Goal: Find specific page/section: Find specific page/section

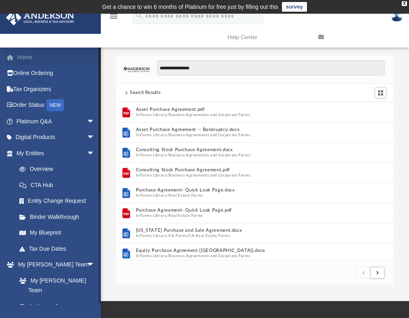
click at [35, 60] on link "Home" at bounding box center [56, 57] width 101 height 16
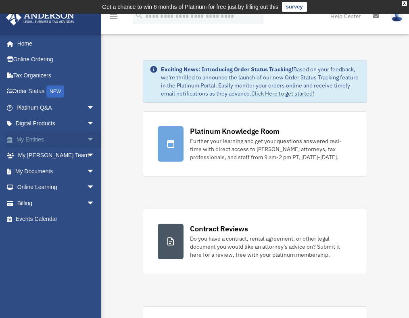
click at [87, 136] on span "arrow_drop_down" at bounding box center [95, 139] width 16 height 17
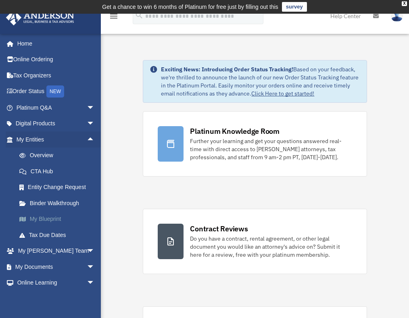
click at [46, 219] on link "My Blueprint" at bounding box center [59, 219] width 96 height 16
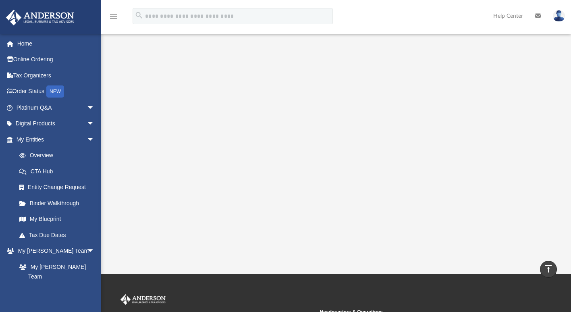
scroll to position [133, 0]
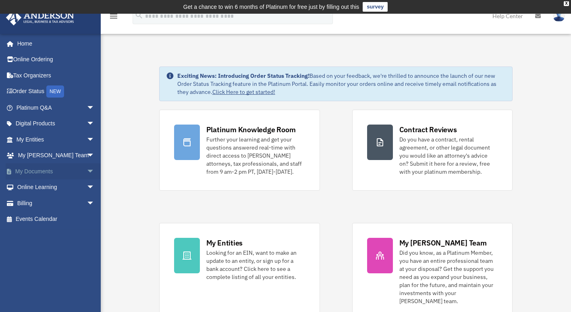
click at [87, 171] on span "arrow_drop_down" at bounding box center [95, 171] width 16 height 17
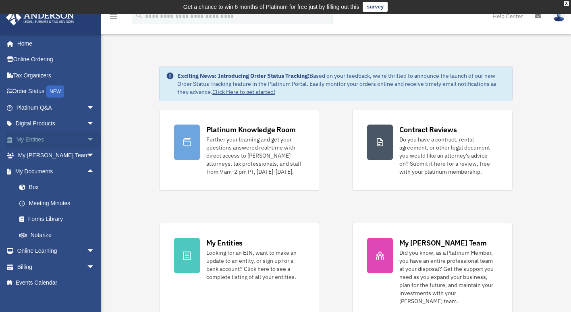
click at [87, 139] on span "arrow_drop_down" at bounding box center [95, 139] width 16 height 17
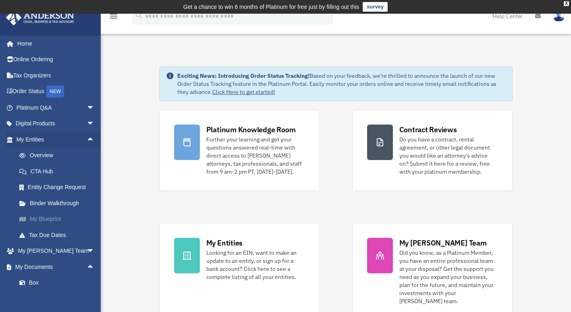
click at [44, 215] on link "My Blueprint" at bounding box center [59, 219] width 96 height 16
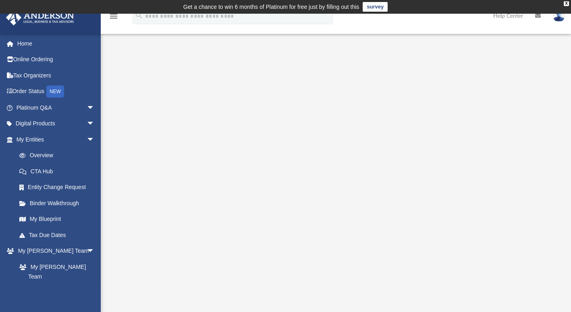
scroll to position [15, 0]
